Goal: Transaction & Acquisition: Purchase product/service

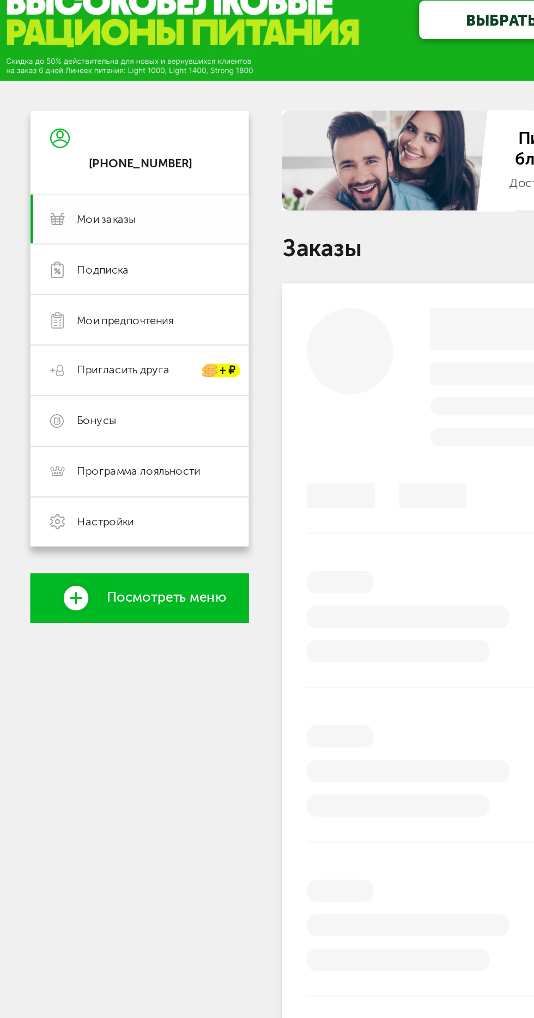
click at [80, 143] on link "Мои заказы" at bounding box center [100, 136] width 96 height 22
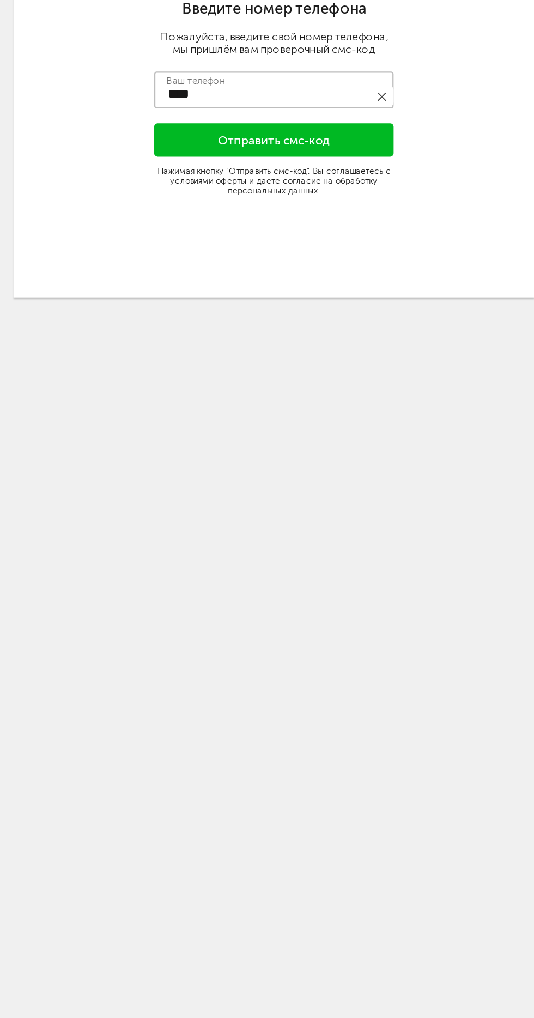
type input "**********"
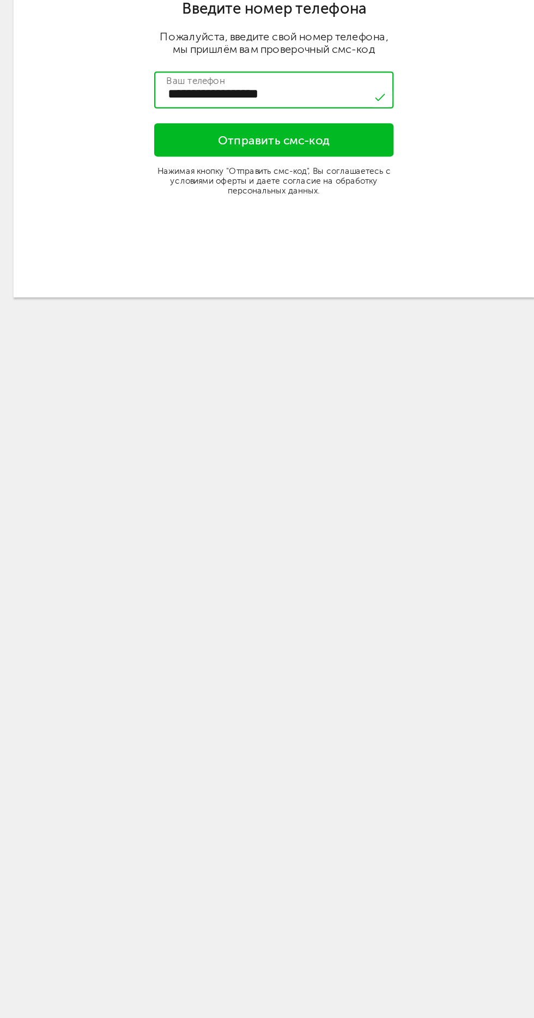
click at [240, 181] on button "Отправить смс-код" at bounding box center [267, 179] width 106 height 15
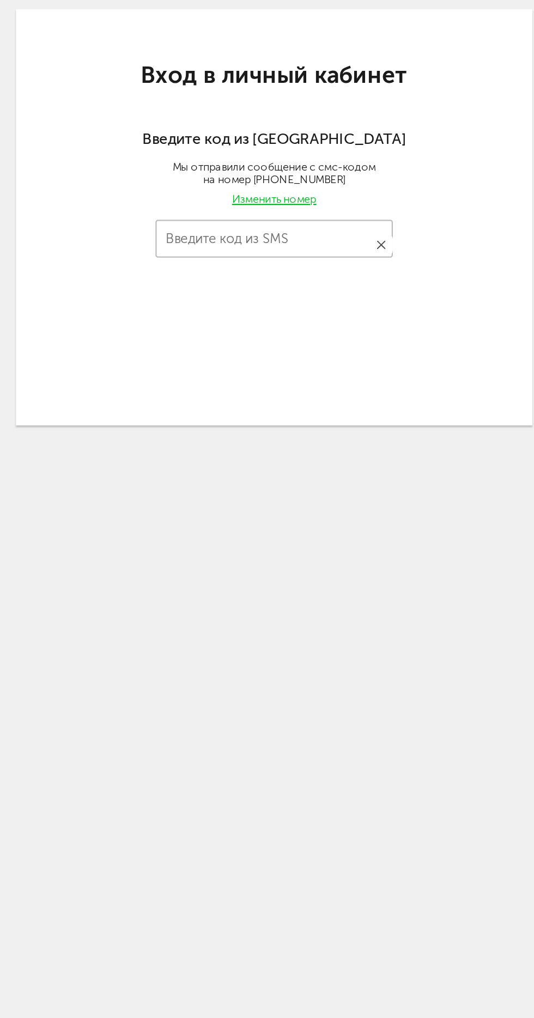
type input "****"
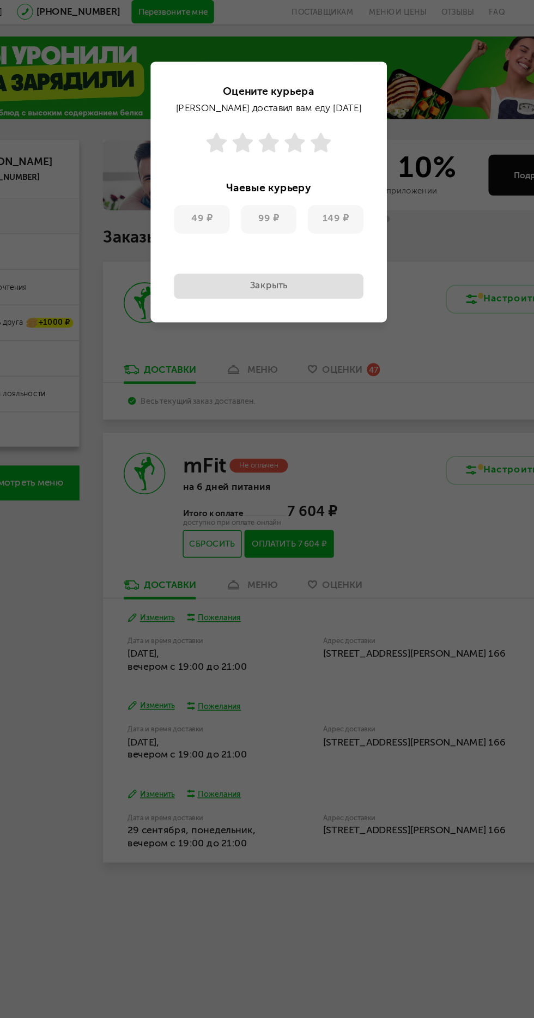
click at [306, 183] on button "Закрыть" at bounding box center [267, 180] width 119 height 16
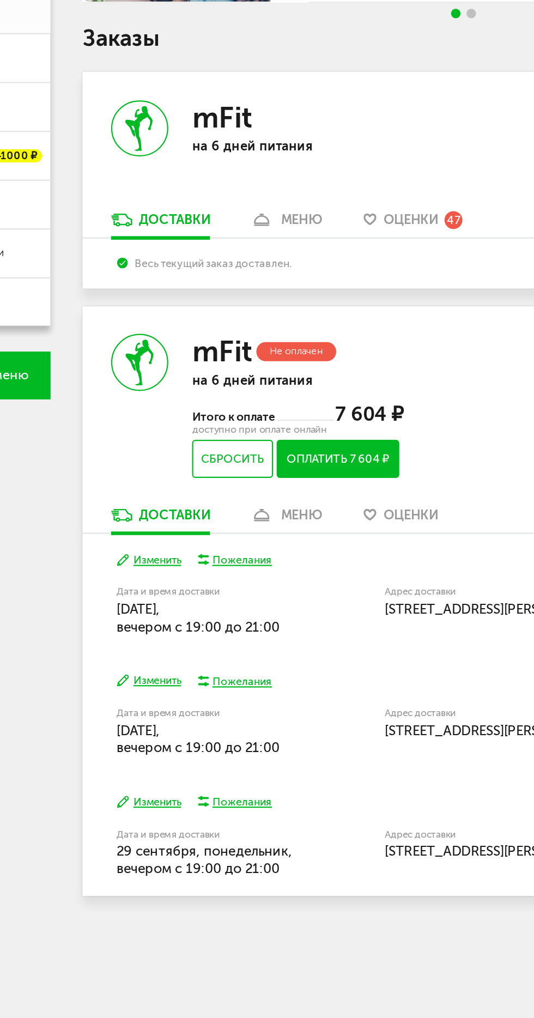
click at [260, 368] on div "меню" at bounding box center [263, 366] width 19 height 7
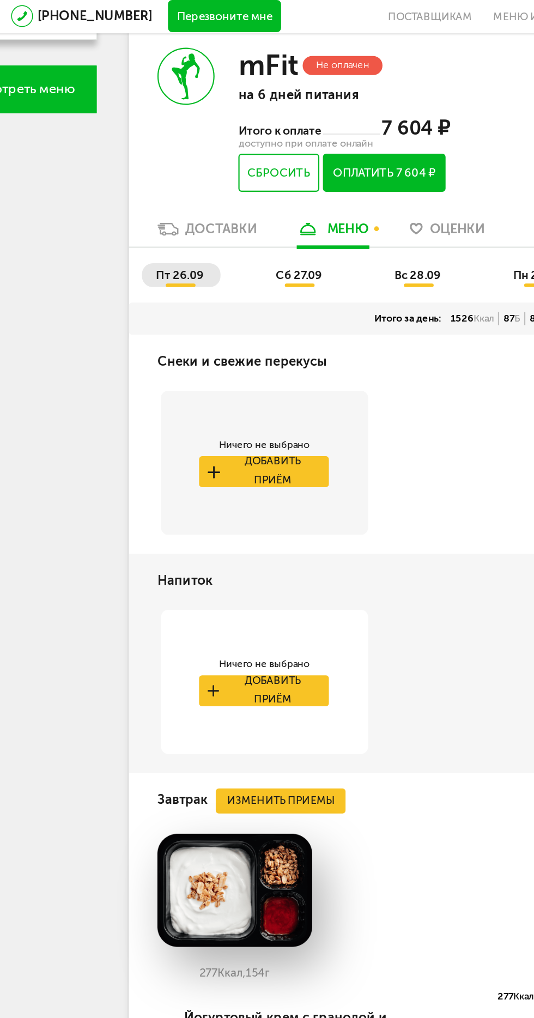
scroll to position [262, 0]
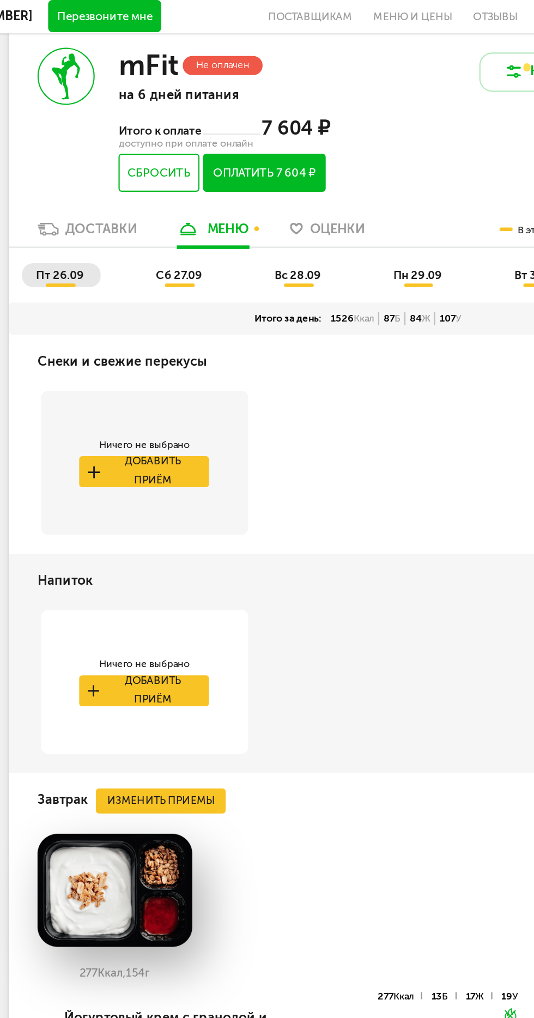
click at [238, 127] on span "сб 27.09" at bounding box center [240, 126] width 21 height 6
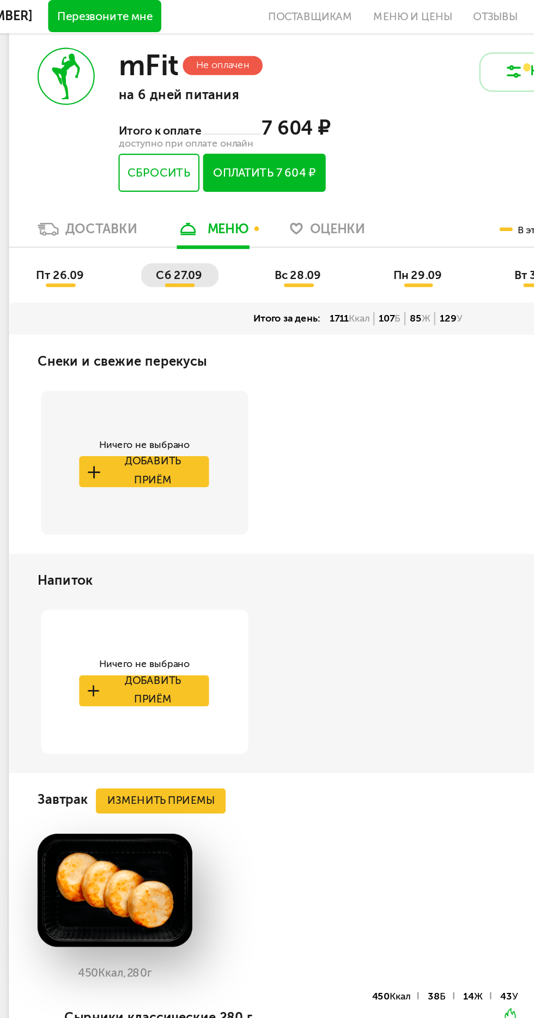
click at [192, 127] on span "пт 26.09" at bounding box center [186, 126] width 22 height 6
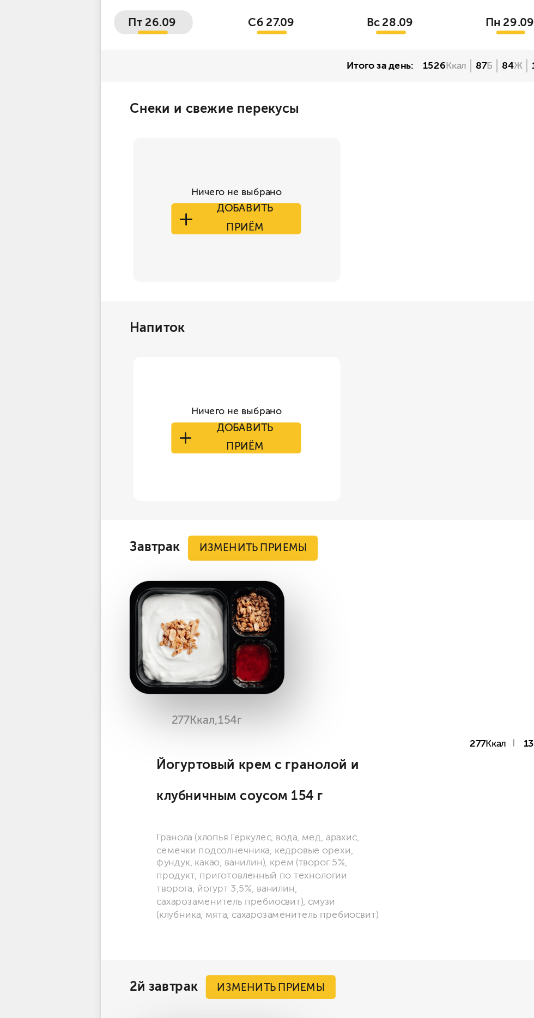
scroll to position [203, 0]
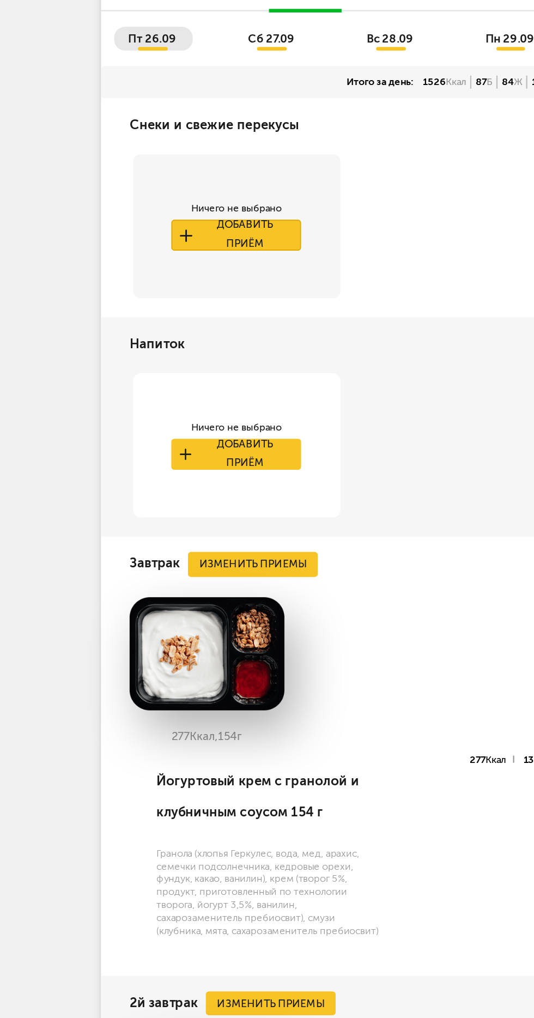
click at [215, 275] on button "Добавить приём" at bounding box center [224, 275] width 59 height 14
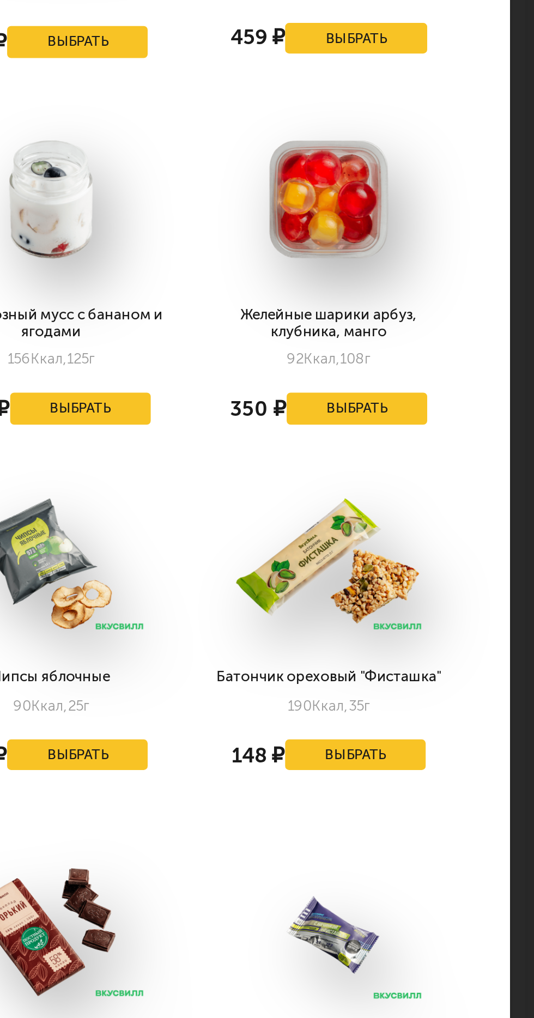
scroll to position [125, 3]
click at [432, 411] on button "Выбрать" at bounding box center [422, 413] width 50 height 11
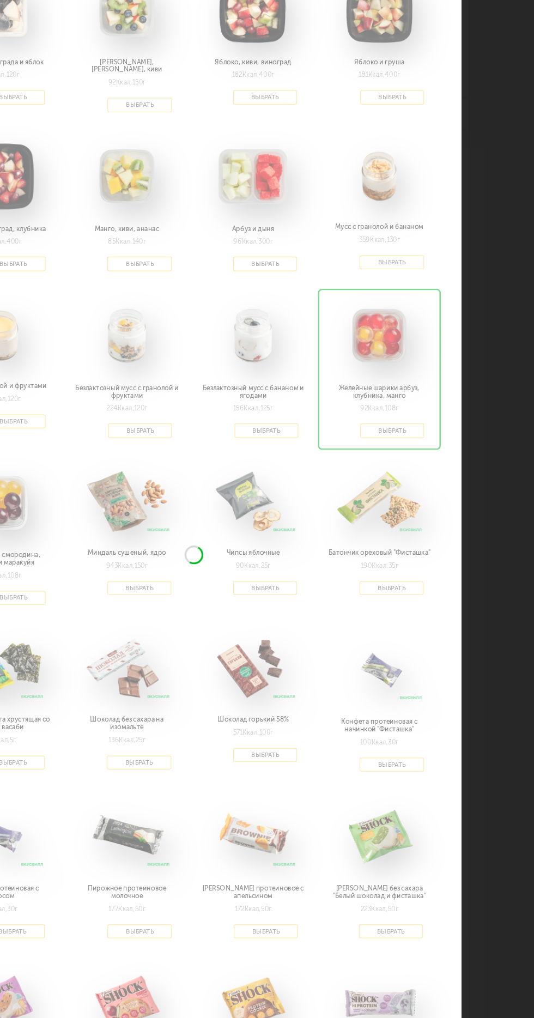
scroll to position [0, 0]
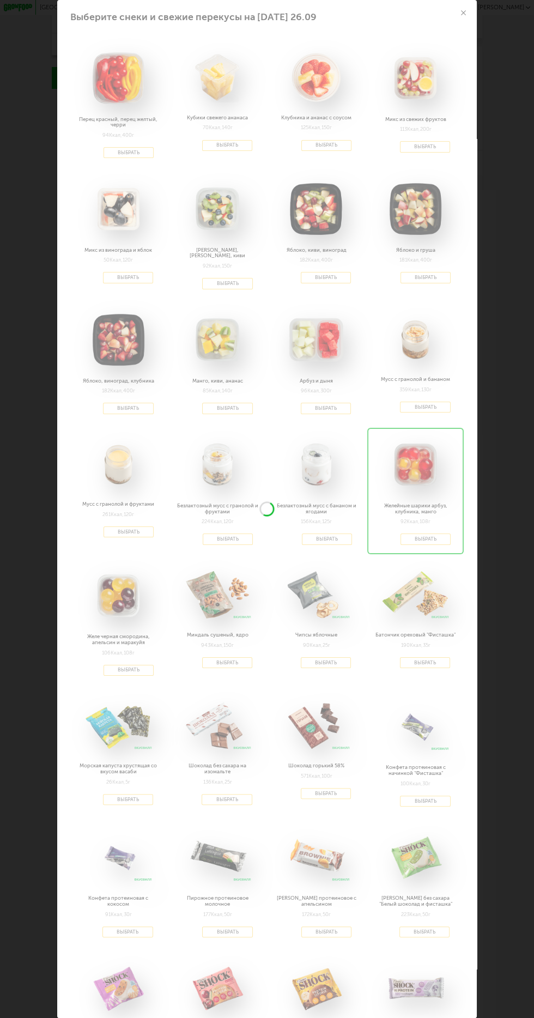
click at [457, 19] on div at bounding box center [266, 624] width 419 height 1248
click at [462, 11] on div at bounding box center [266, 624] width 419 height 1248
click at [463, 13] on div at bounding box center [266, 624] width 419 height 1248
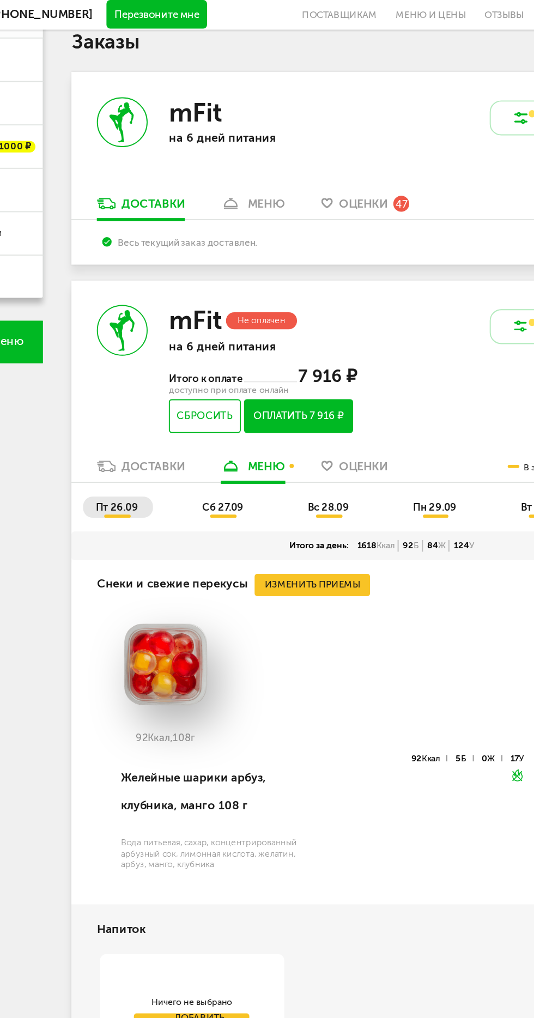
click at [251, 263] on span "сб 27.09" at bounding box center [240, 261] width 21 height 6
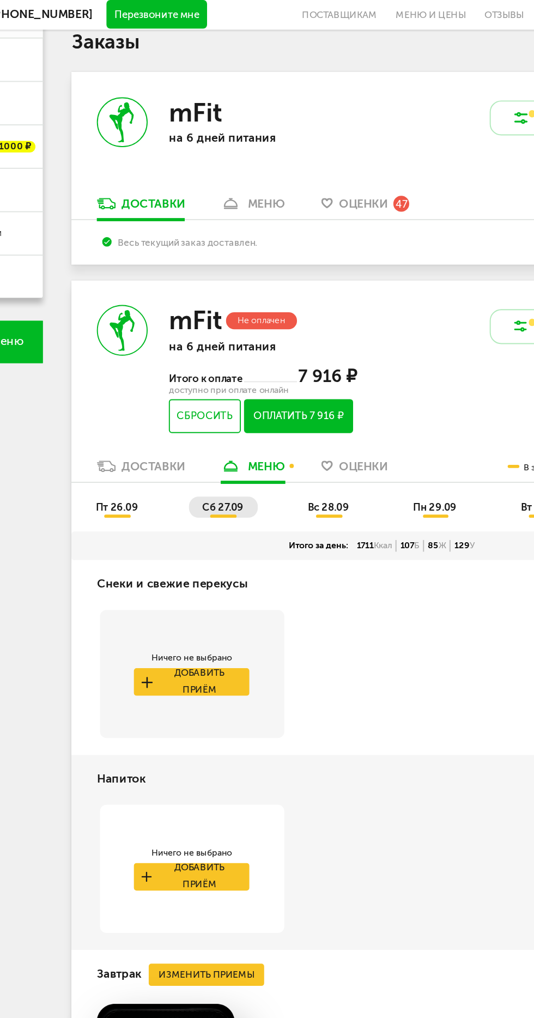
click at [294, 263] on span "вс 28.09" at bounding box center [294, 261] width 21 height 6
click at [195, 263] on span "пт 26.09" at bounding box center [186, 261] width 22 height 6
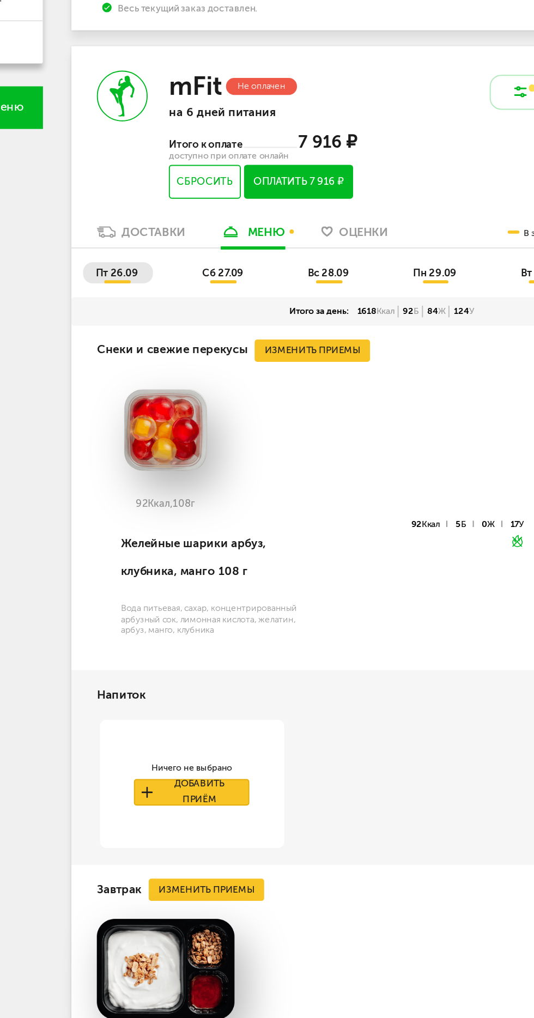
click at [239, 529] on button "Добавить приём" at bounding box center [224, 528] width 59 height 14
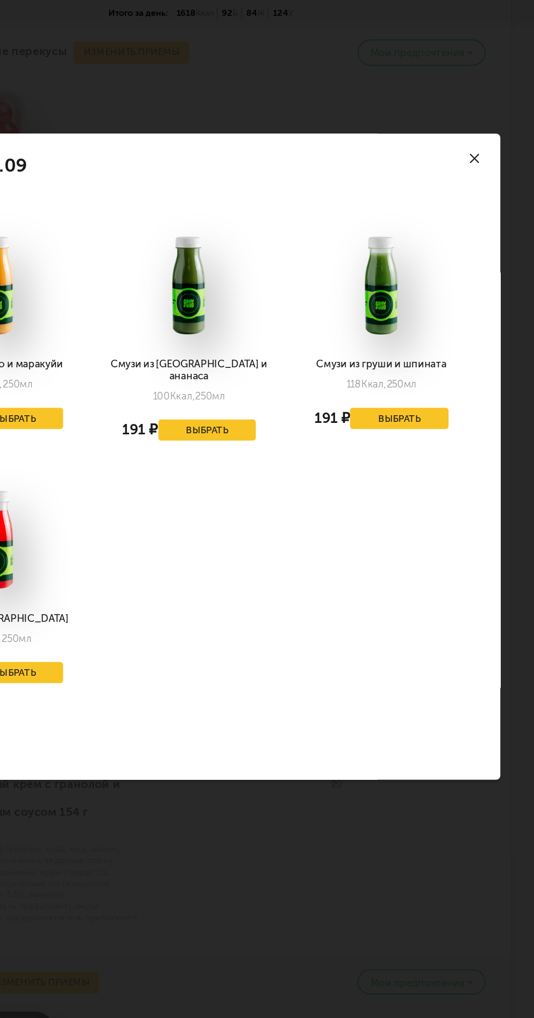
click at [463, 359] on use at bounding box center [463, 355] width 5 height 5
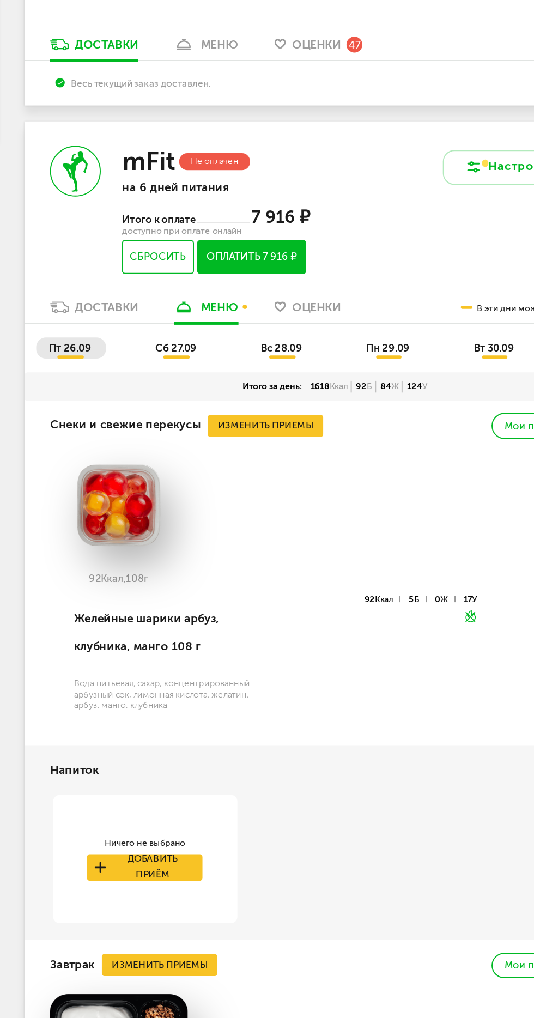
scroll to position [127, 0]
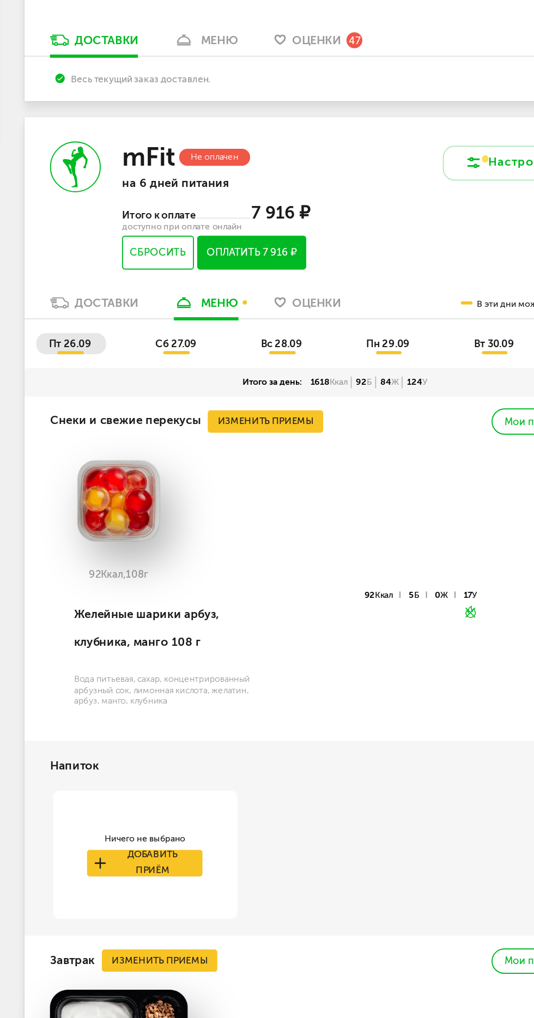
click at [282, 216] on button "Оплатить 7 916 ₽" at bounding box center [280, 213] width 56 height 17
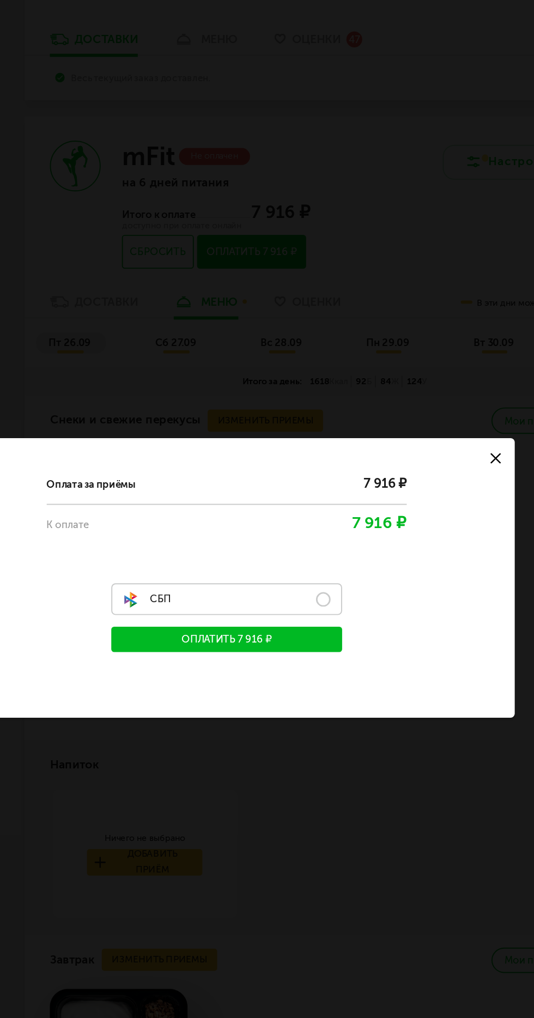
click at [319, 519] on label "СБП" at bounding box center [267, 520] width 119 height 17
click at [317, 518] on label "СБП" at bounding box center [267, 520] width 119 height 17
click at [301, 541] on button "Оплатить 7 916 ₽" at bounding box center [267, 540] width 119 height 13
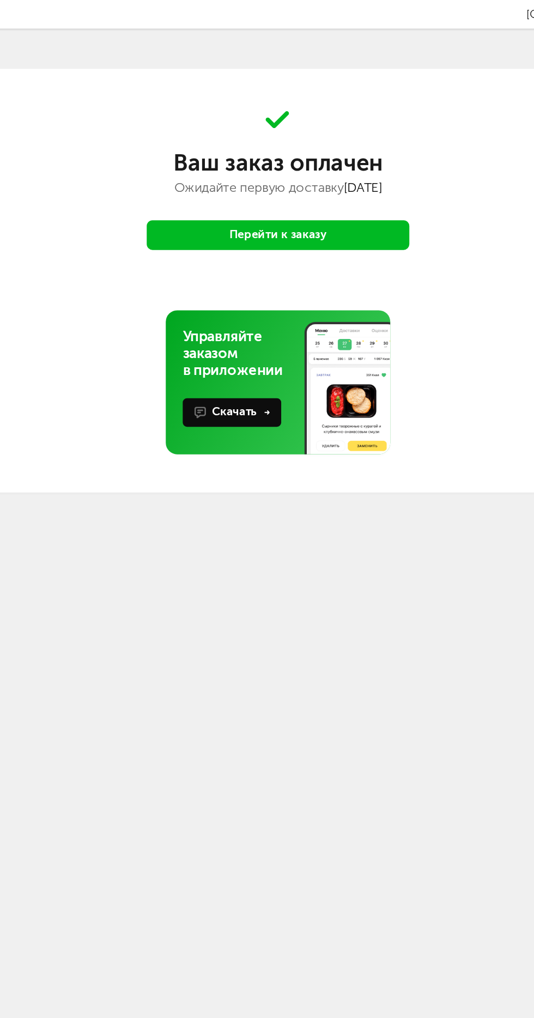
click at [303, 120] on button "Перейти к заказу" at bounding box center [266, 121] width 135 height 16
